Goal: Task Accomplishment & Management: Use online tool/utility

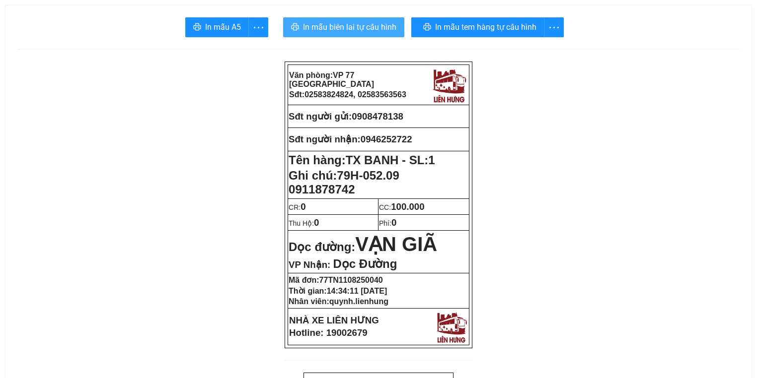
click at [336, 28] on span "In mẫu biên lai tự cấu hình" at bounding box center [349, 27] width 93 height 12
click at [366, 23] on span "In mẫu biên lai tự cấu hình" at bounding box center [349, 27] width 93 height 12
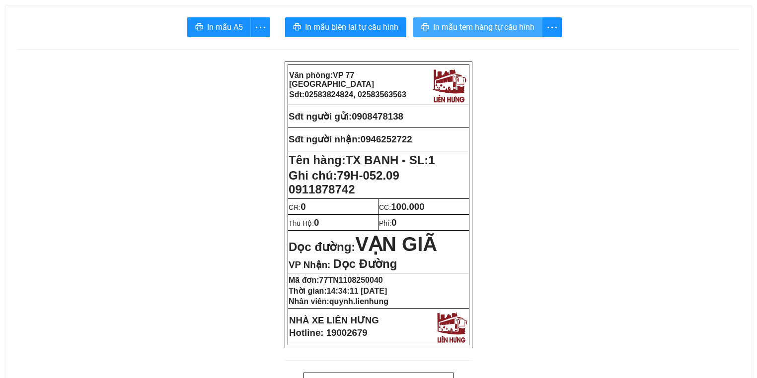
click at [441, 33] on span "In mẫu tem hàng tự cấu hình" at bounding box center [483, 27] width 101 height 12
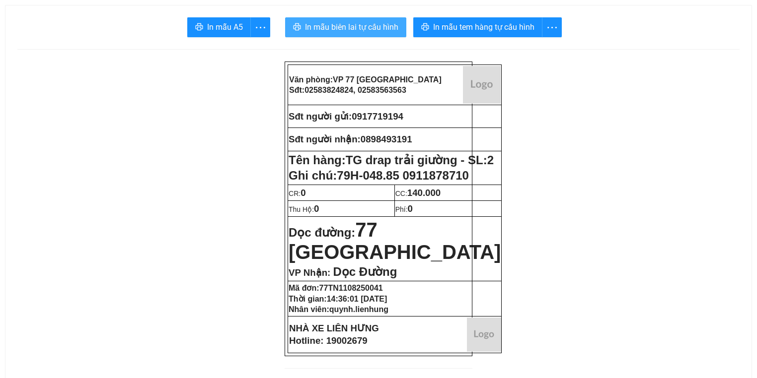
click at [357, 28] on span "In mẫu biên lai tự cấu hình" at bounding box center [351, 27] width 93 height 12
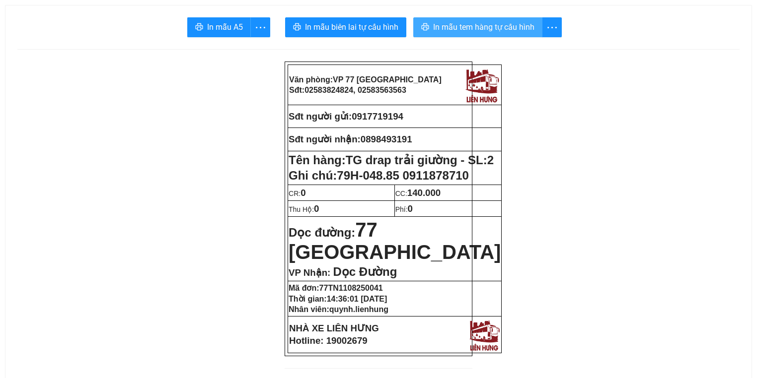
click at [466, 23] on span "In mẫu tem hàng tự cấu hình" at bounding box center [483, 27] width 101 height 12
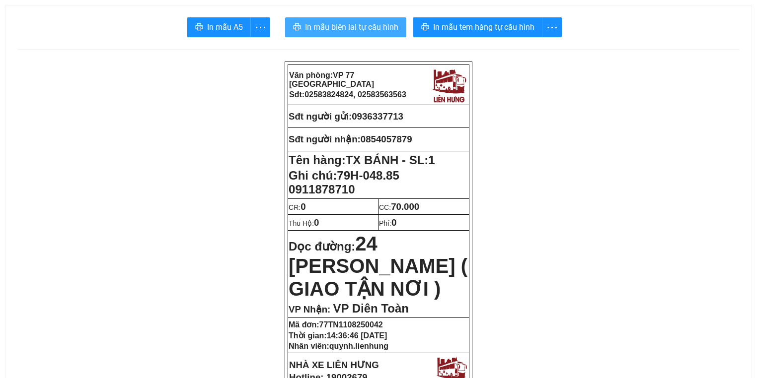
click at [342, 31] on span "In mẫu biên lai tự cấu hình" at bounding box center [351, 27] width 93 height 12
click at [391, 120] on span "0936337713" at bounding box center [378, 116] width 52 height 10
copy span "0936337713"
click at [324, 28] on span "In mẫu biên lai tự cấu hình" at bounding box center [351, 27] width 93 height 12
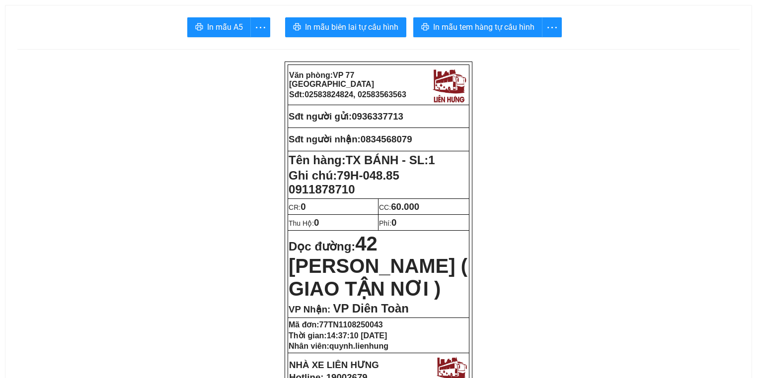
click at [464, 27] on span "In mẫu tem hàng tự cấu hình" at bounding box center [483, 27] width 101 height 12
click at [443, 26] on span "In mẫu tem hàng tự cấu hình" at bounding box center [483, 27] width 101 height 12
click at [377, 145] on td "Sđt người nhận: 0854057879" at bounding box center [378, 139] width 181 height 23
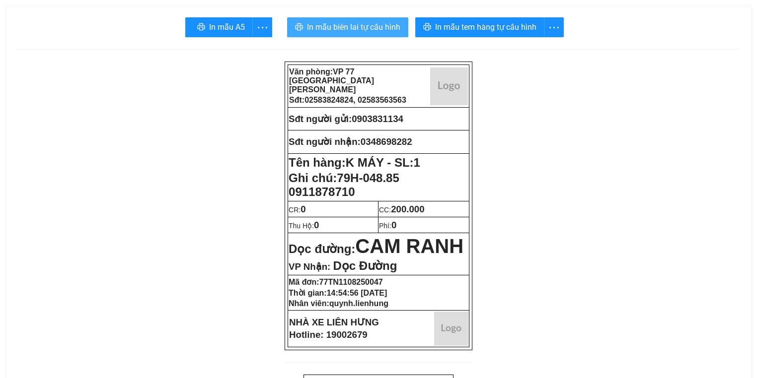
click at [377, 27] on span "In mẫu biên lai tự cấu hình" at bounding box center [353, 27] width 93 height 12
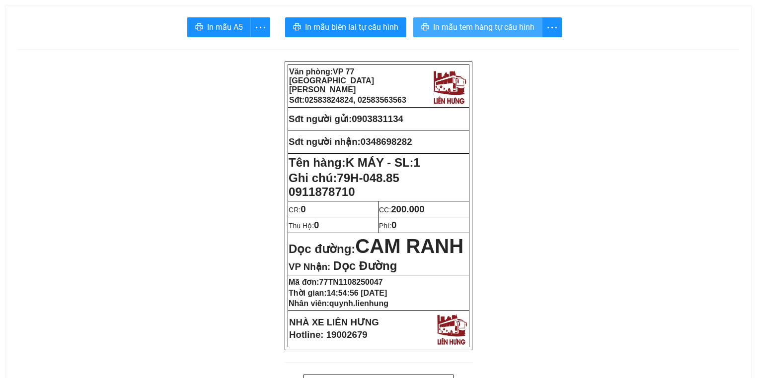
click at [455, 31] on span "In mẫu tem hàng tự cấu hình" at bounding box center [483, 27] width 101 height 12
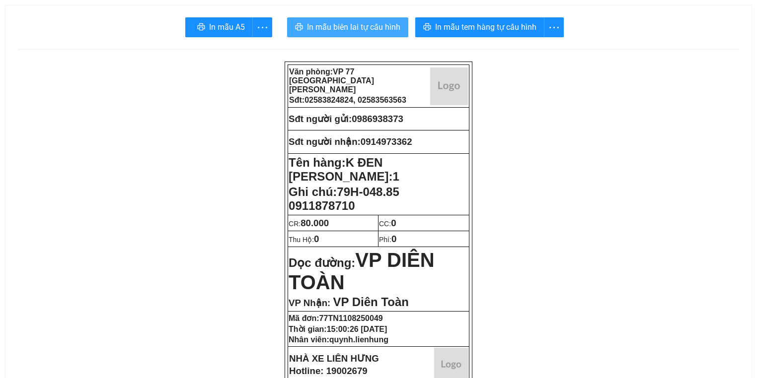
click at [361, 19] on button "In mẫu biên lai tự cấu hình" at bounding box center [347, 27] width 121 height 20
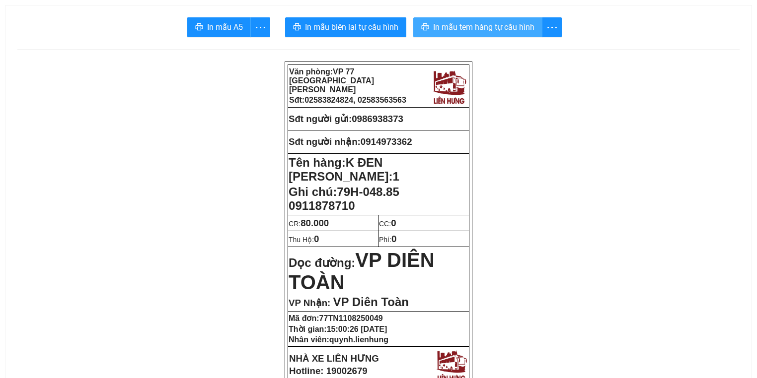
click at [487, 34] on button "In mẫu tem hàng tự cấu hình" at bounding box center [477, 27] width 129 height 20
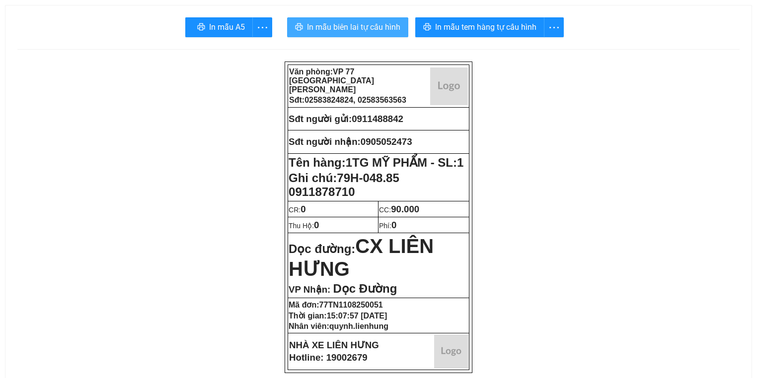
click at [363, 23] on span "In mẫu biên lai tự cấu hình" at bounding box center [353, 27] width 93 height 12
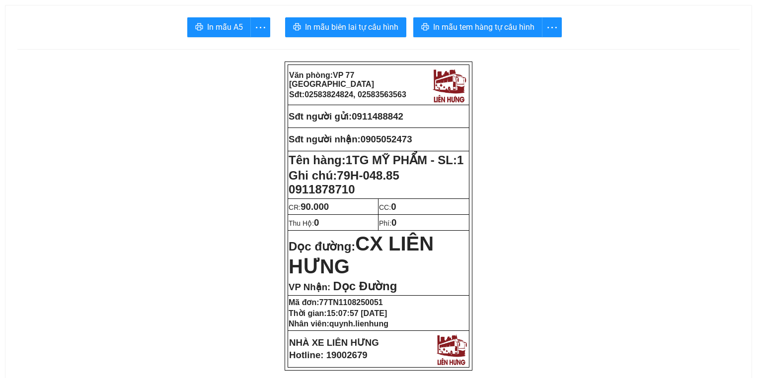
click at [361, 33] on span "In mẫu biên lai tự cấu hình" at bounding box center [351, 27] width 93 height 12
click at [494, 22] on span "In mẫu tem hàng tự cấu hình" at bounding box center [483, 27] width 101 height 12
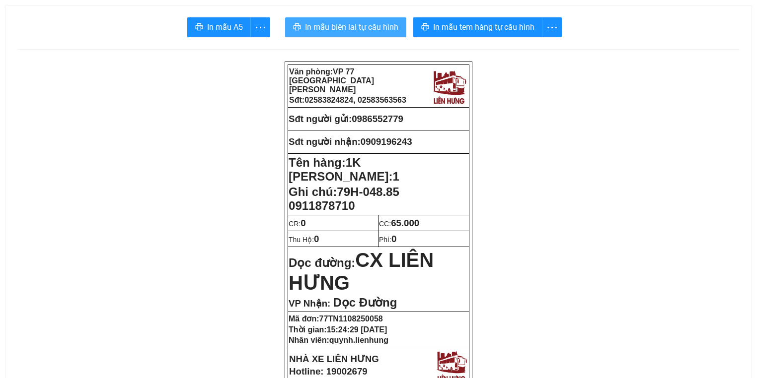
click at [375, 34] on button "In mẫu biên lai tự cấu hình" at bounding box center [345, 27] width 121 height 20
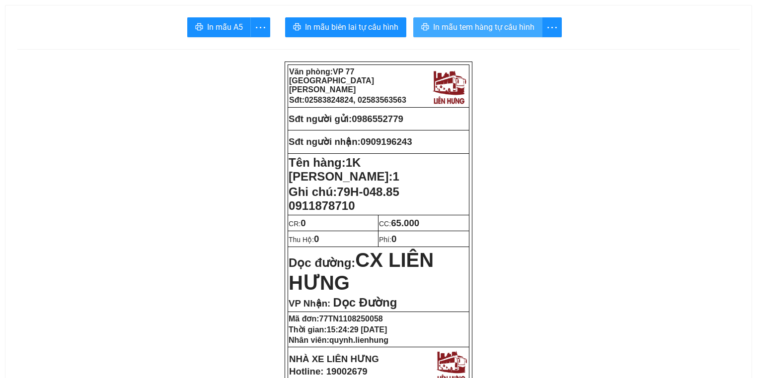
click at [451, 19] on button "In mẫu tem hàng tự cấu hình" at bounding box center [477, 27] width 129 height 20
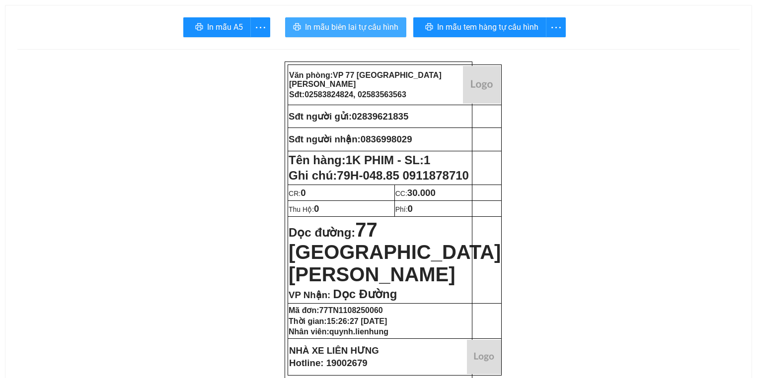
click at [368, 36] on button "In mẫu biên lai tự cấu hình" at bounding box center [345, 27] width 121 height 20
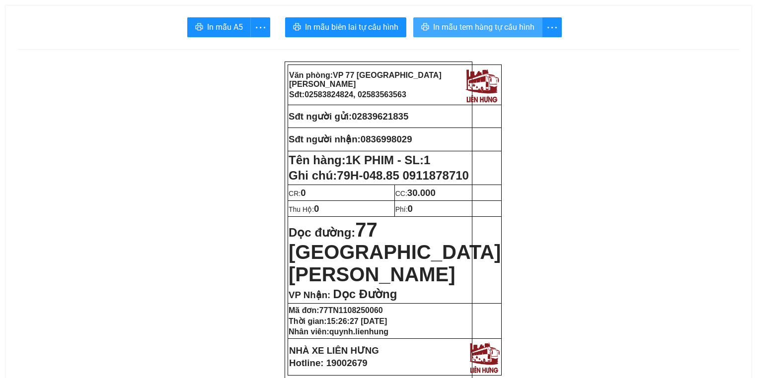
click at [495, 25] on span "In mẫu tem hàng tự cấu hình" at bounding box center [483, 27] width 101 height 12
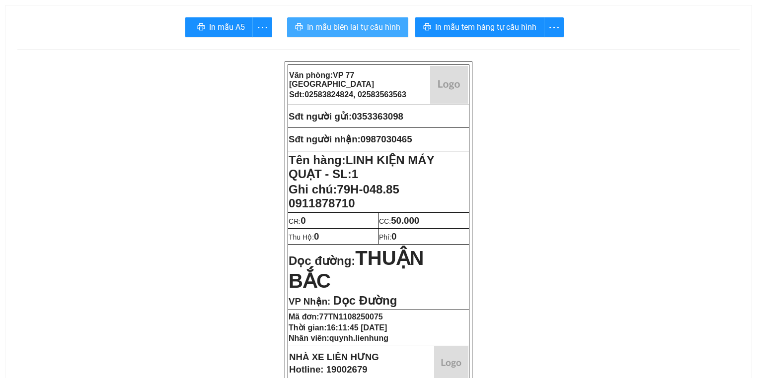
click at [362, 22] on span "In mẫu biên lai tự cấu hình" at bounding box center [353, 27] width 93 height 12
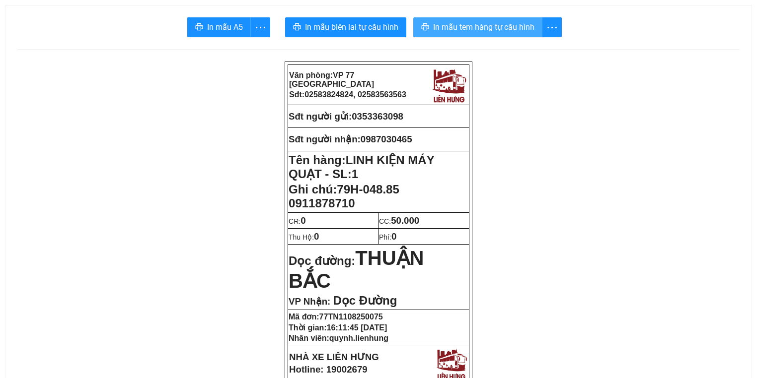
click at [500, 32] on span "In mẫu tem hàng tự cấu hình" at bounding box center [483, 27] width 101 height 12
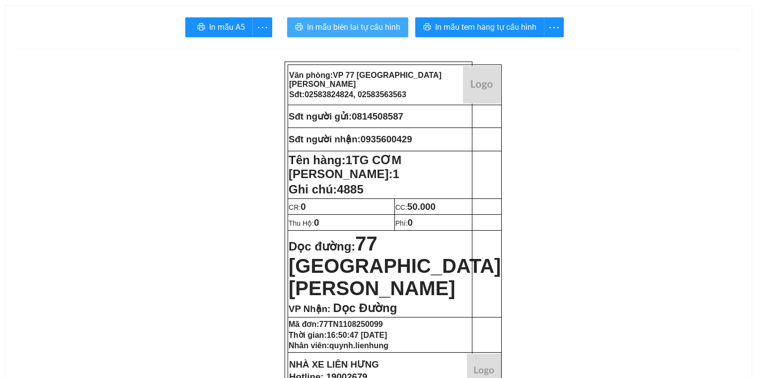
click at [340, 26] on span "In mẫu biên lai tự cấu hình" at bounding box center [353, 27] width 93 height 12
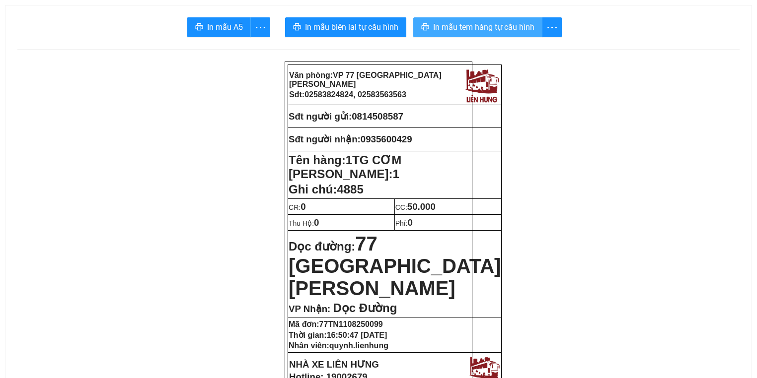
click at [514, 23] on span "In mẫu tem hàng tự cấu hình" at bounding box center [483, 27] width 101 height 12
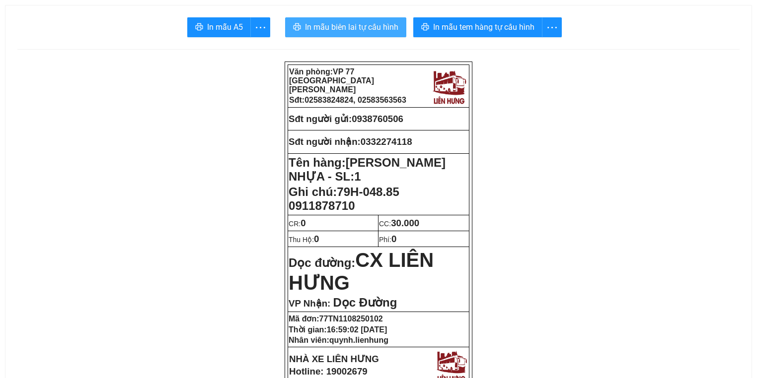
click at [302, 31] on button "In mẫu biên lai tự cấu hình" at bounding box center [345, 27] width 121 height 20
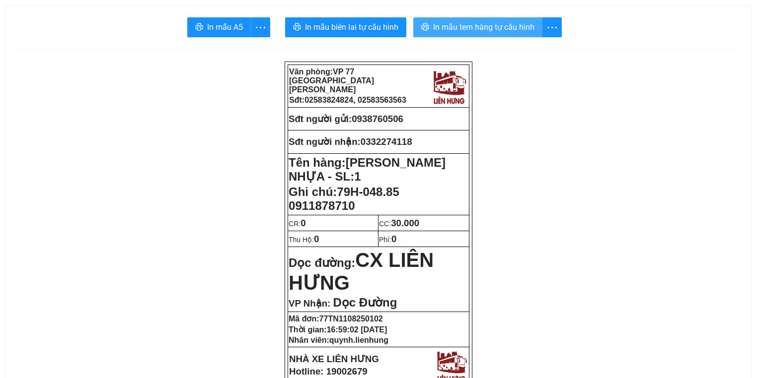
click at [477, 30] on span "In mẫu tem hàng tự cấu hình" at bounding box center [483, 27] width 101 height 12
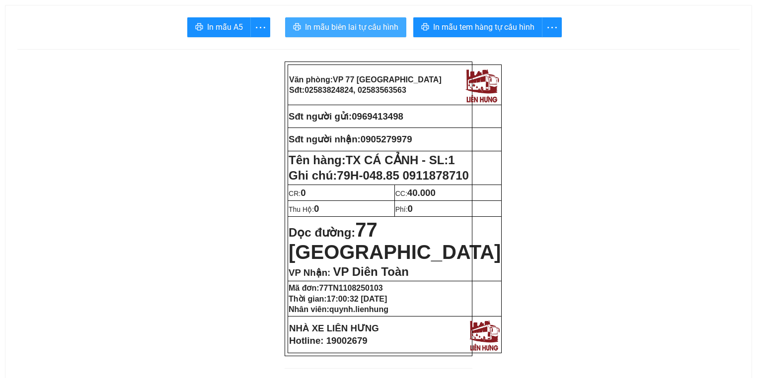
drag, startPoint x: 387, startPoint y: 30, endPoint x: 378, endPoint y: 31, distance: 9.5
click at [387, 30] on span "In mẫu biên lai tự cấu hình" at bounding box center [351, 27] width 93 height 12
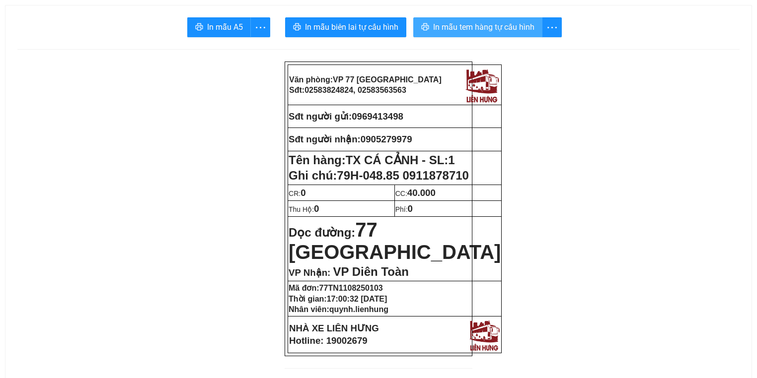
click at [487, 18] on button "In mẫu tem hàng tự cấu hình" at bounding box center [477, 27] width 129 height 20
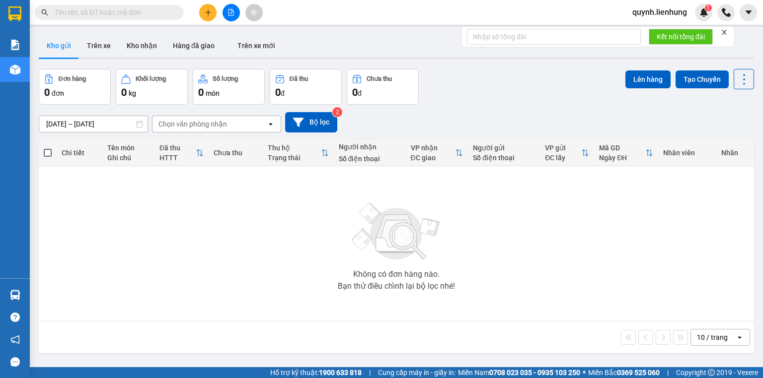
click at [91, 121] on input "09/08/2025 – 11/08/2025" at bounding box center [93, 124] width 108 height 16
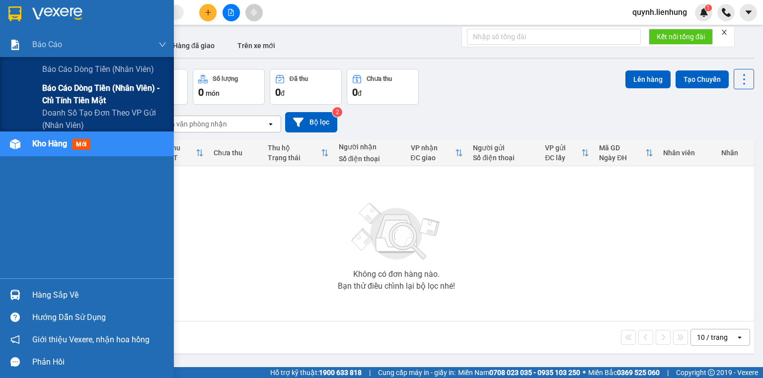
click at [67, 95] on span "Báo cáo dòng tiền (nhân viên) - chỉ tính tiền mặt" at bounding box center [104, 94] width 124 height 25
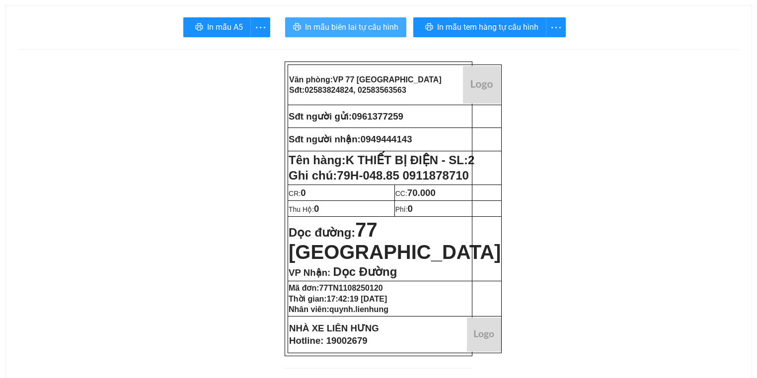
click at [342, 20] on button "In mẫu biên lai tự cấu hình" at bounding box center [345, 27] width 121 height 20
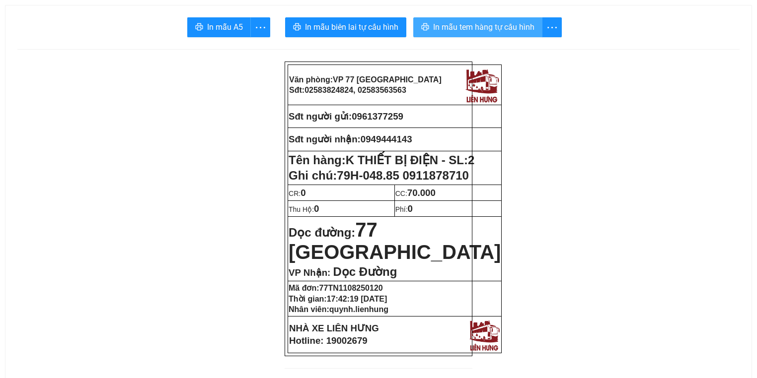
click at [517, 28] on span "In mẫu tem hàng tự cấu hình" at bounding box center [483, 27] width 101 height 12
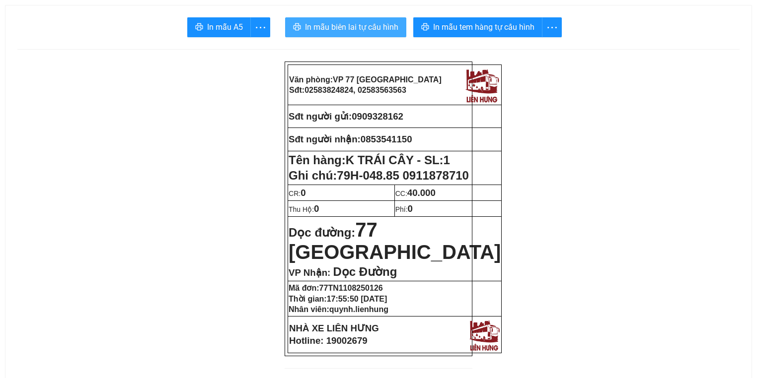
click at [375, 33] on span "In mẫu biên lai tự cấu hình" at bounding box center [351, 27] width 93 height 12
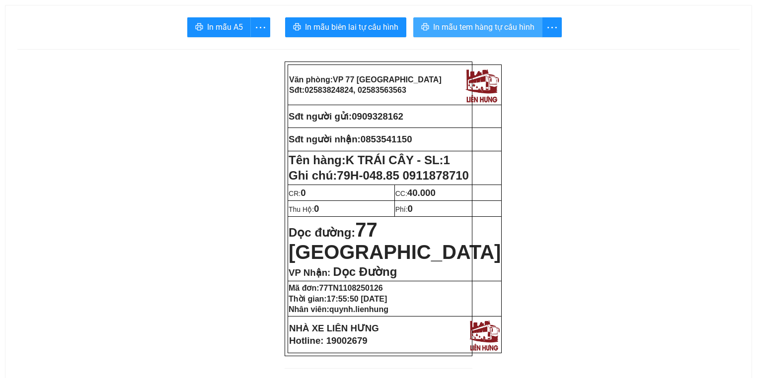
click at [501, 33] on span "In mẫu tem hàng tự cấu hình" at bounding box center [483, 27] width 101 height 12
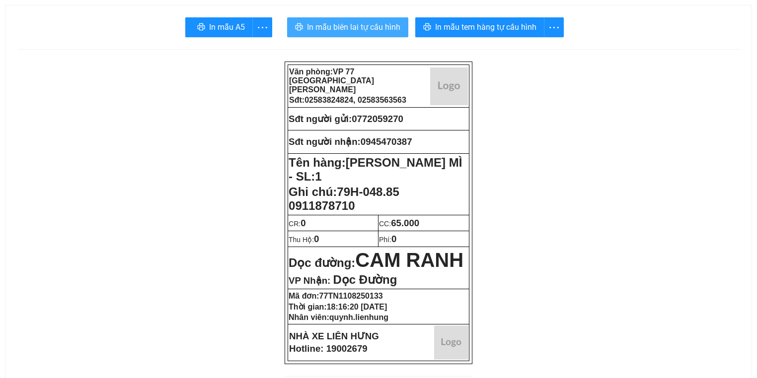
click at [385, 23] on span "In mẫu biên lai tự cấu hình" at bounding box center [353, 27] width 93 height 12
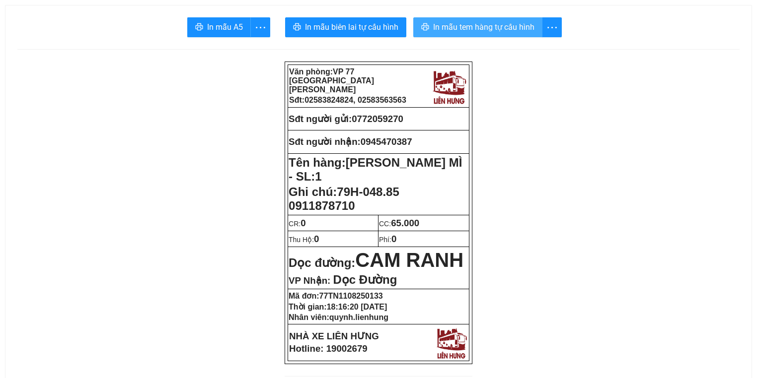
click at [465, 20] on button "In mẫu tem hàng tự cấu hình" at bounding box center [477, 27] width 129 height 20
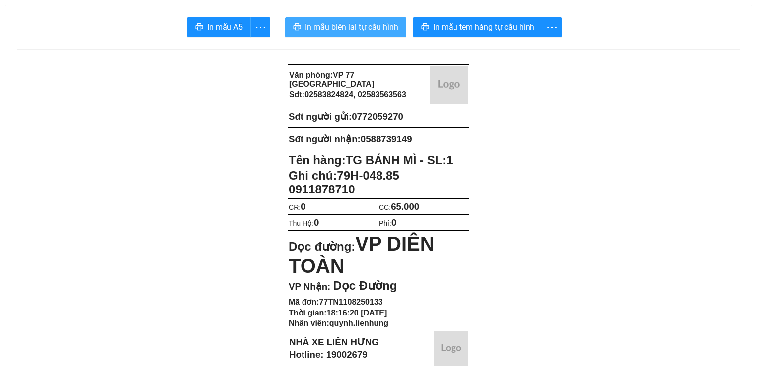
click at [342, 19] on button "In mẫu biên lai tự cấu hình" at bounding box center [345, 27] width 121 height 20
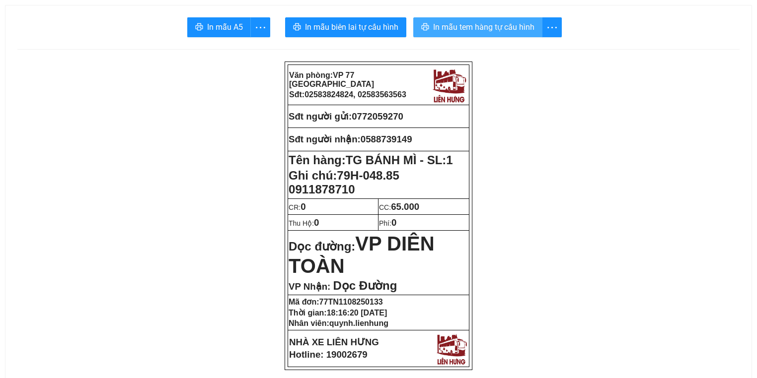
click at [491, 26] on span "In mẫu tem hàng tự cấu hình" at bounding box center [483, 27] width 101 height 12
